Goal: Transaction & Acquisition: Book appointment/travel/reservation

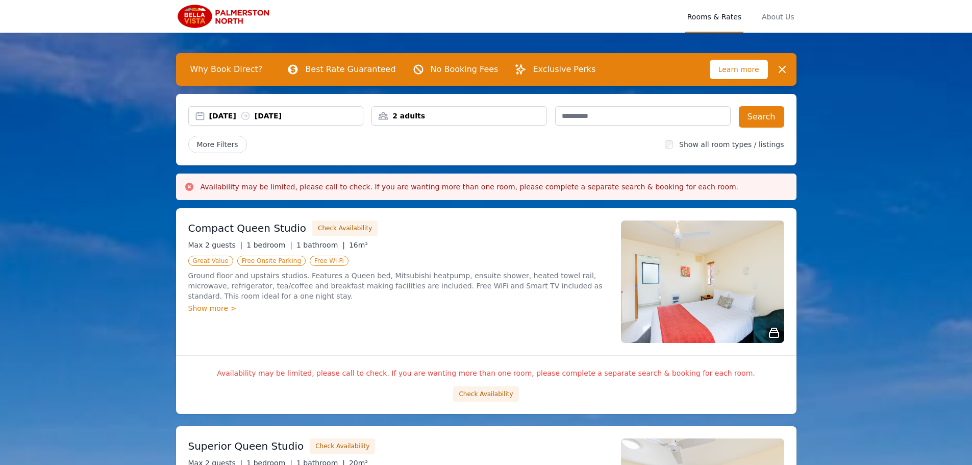
click at [243, 118] on div "[DATE] [DATE]" at bounding box center [286, 116] width 154 height 10
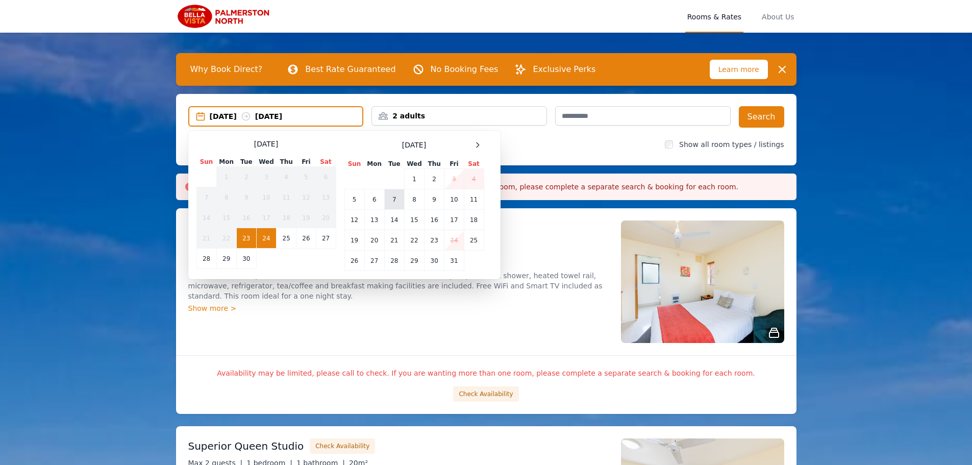
click at [388, 199] on td "7" at bounding box center [394, 199] width 20 height 20
click at [445, 200] on td "10" at bounding box center [453, 199] width 19 height 20
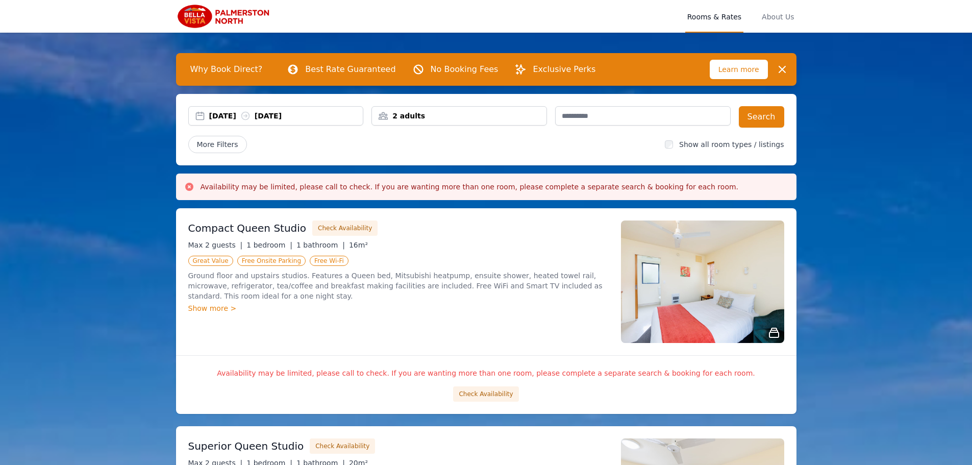
click at [433, 117] on div "2 adults" at bounding box center [459, 116] width 174 height 10
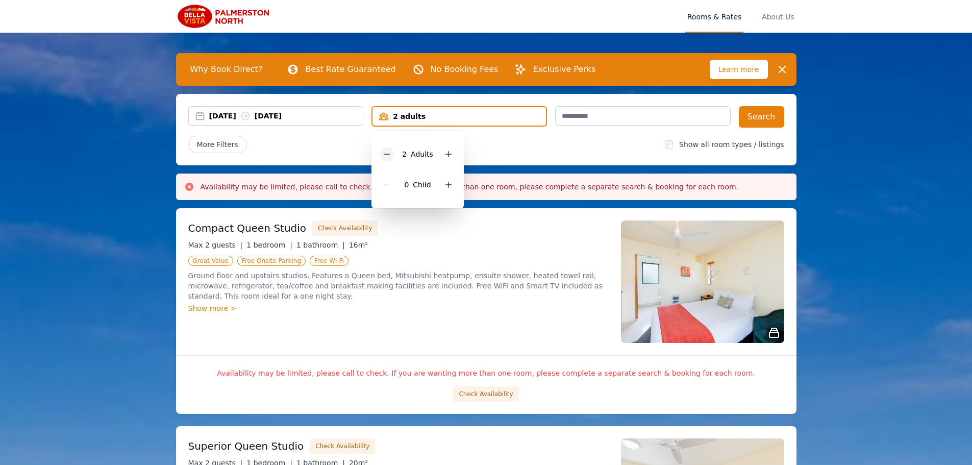
click at [387, 153] on icon at bounding box center [387, 154] width 8 height 8
click at [521, 146] on div "More Filters" at bounding box center [422, 144] width 469 height 17
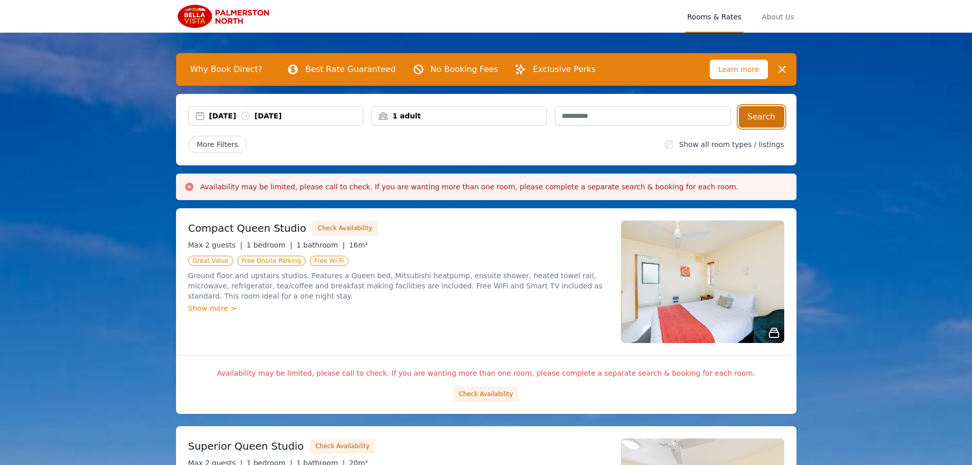
click at [772, 122] on button "Search" at bounding box center [761, 116] width 45 height 21
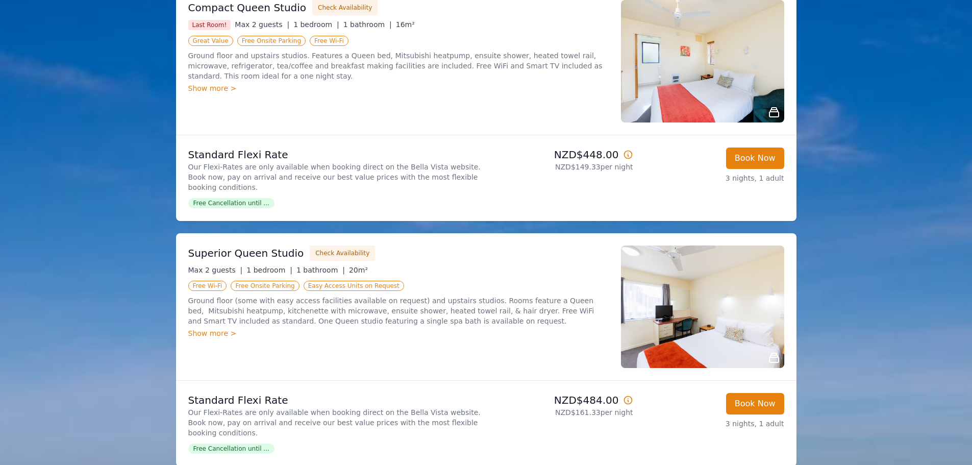
scroll to position [204, 0]
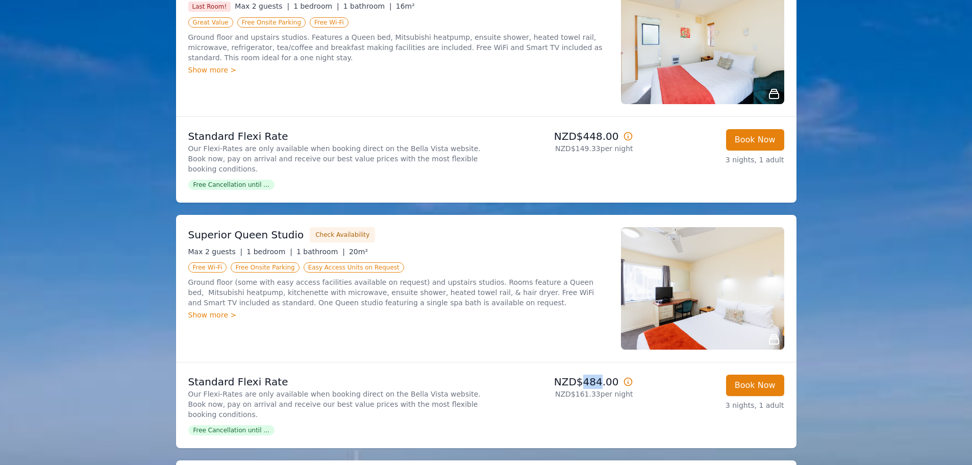
drag, startPoint x: 588, startPoint y: 373, endPoint x: 605, endPoint y: 373, distance: 16.8
click at [605, 374] on p "NZD$484.00" at bounding box center [561, 381] width 143 height 14
copy p "484"
click at [631, 378] on icon at bounding box center [628, 382] width 8 height 8
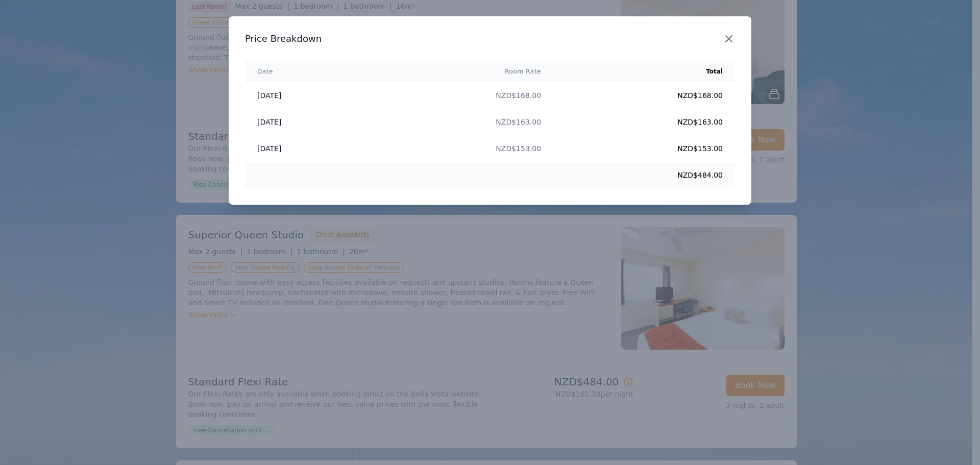
click at [730, 44] on icon "button" at bounding box center [728, 39] width 12 height 12
